Goal: Task Accomplishment & Management: Manage account settings

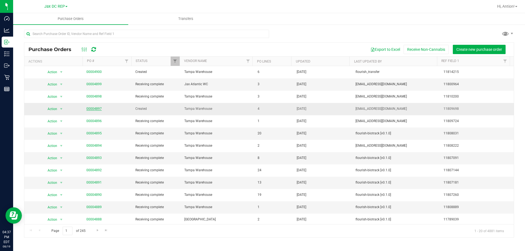
click at [92, 110] on link "00004897" at bounding box center [93, 109] width 15 height 4
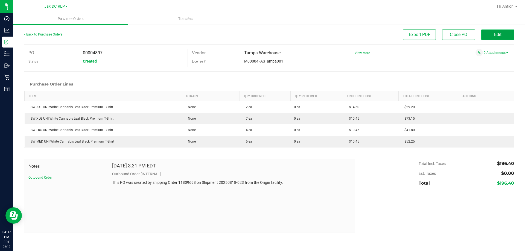
click at [489, 37] on button "Edit" at bounding box center [497, 35] width 33 height 10
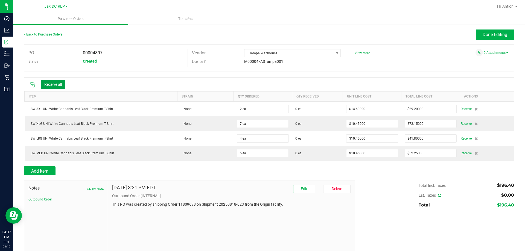
click at [53, 83] on button "Receive all" at bounding box center [53, 84] width 25 height 9
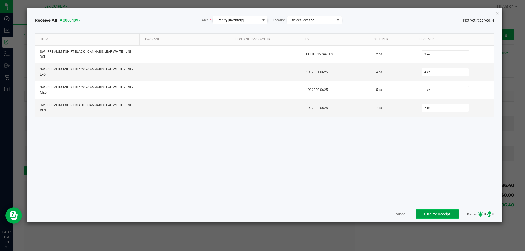
click at [427, 213] on span "Finalize Receipt" at bounding box center [437, 214] width 26 height 4
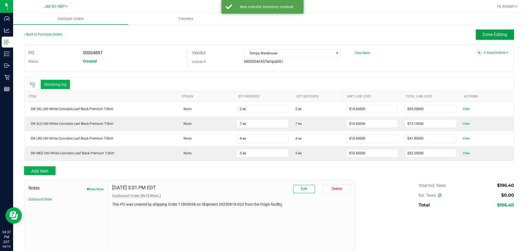
click at [496, 34] on span "Done Editing" at bounding box center [495, 34] width 25 height 5
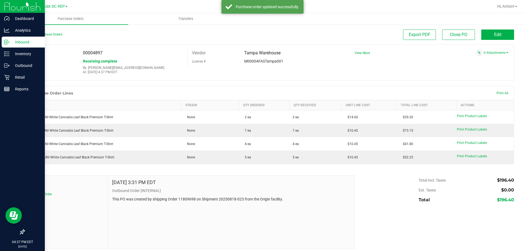
click at [9, 41] on icon at bounding box center [6, 41] width 5 height 5
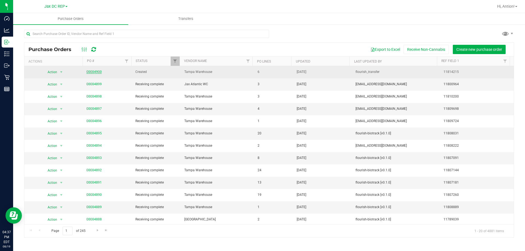
click at [100, 71] on link "00004900" at bounding box center [93, 72] width 15 height 4
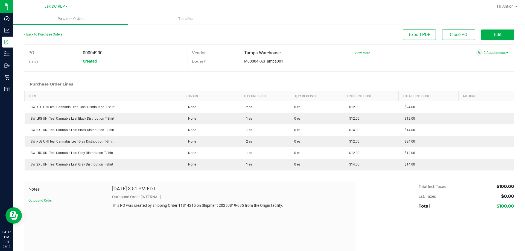
click at [50, 34] on link "Back to Purchase Orders" at bounding box center [43, 35] width 38 height 4
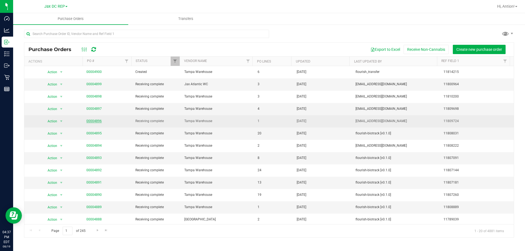
click at [94, 119] on link "00004896" at bounding box center [93, 121] width 15 height 4
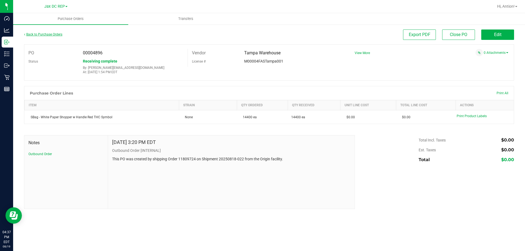
click at [48, 34] on link "Back to Purchase Orders" at bounding box center [43, 35] width 38 height 4
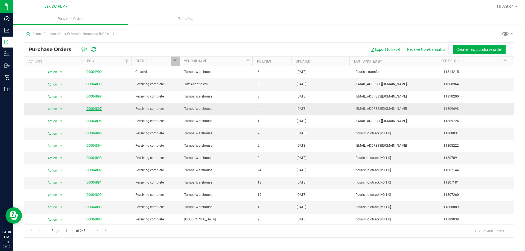
click at [92, 108] on link "00004897" at bounding box center [93, 109] width 15 height 4
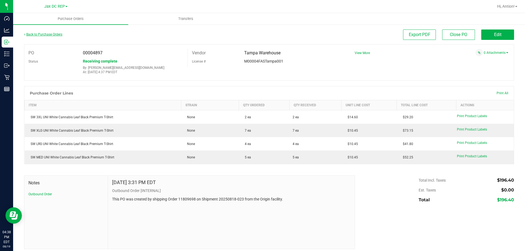
click at [42, 36] on link "Back to Purchase Orders" at bounding box center [43, 35] width 38 height 4
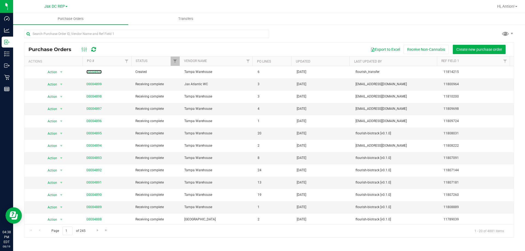
click at [90, 72] on link "00004900" at bounding box center [93, 72] width 15 height 4
